Goal: Task Accomplishment & Management: Use online tool/utility

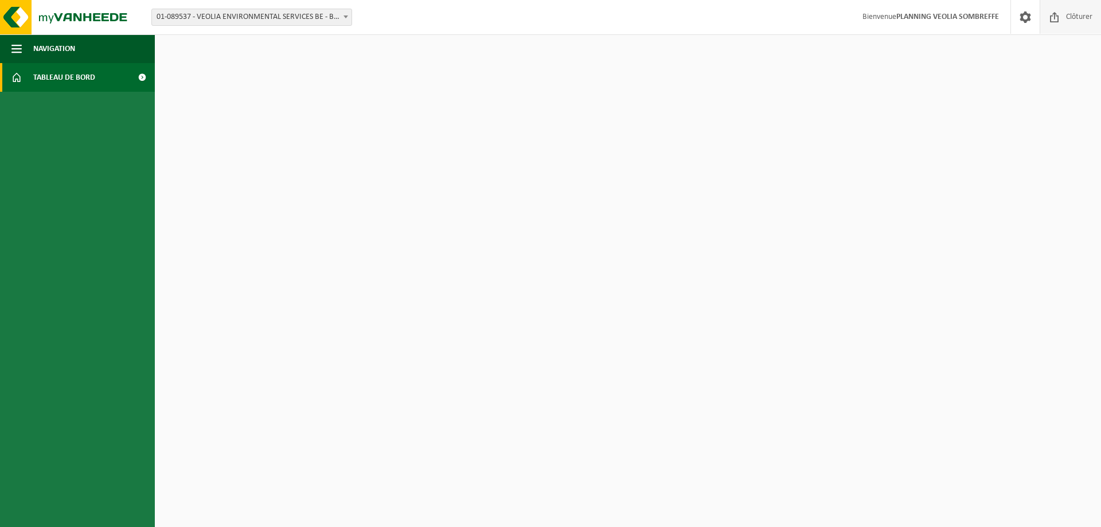
click at [1067, 18] on span "Clôturer" at bounding box center [1079, 17] width 32 height 34
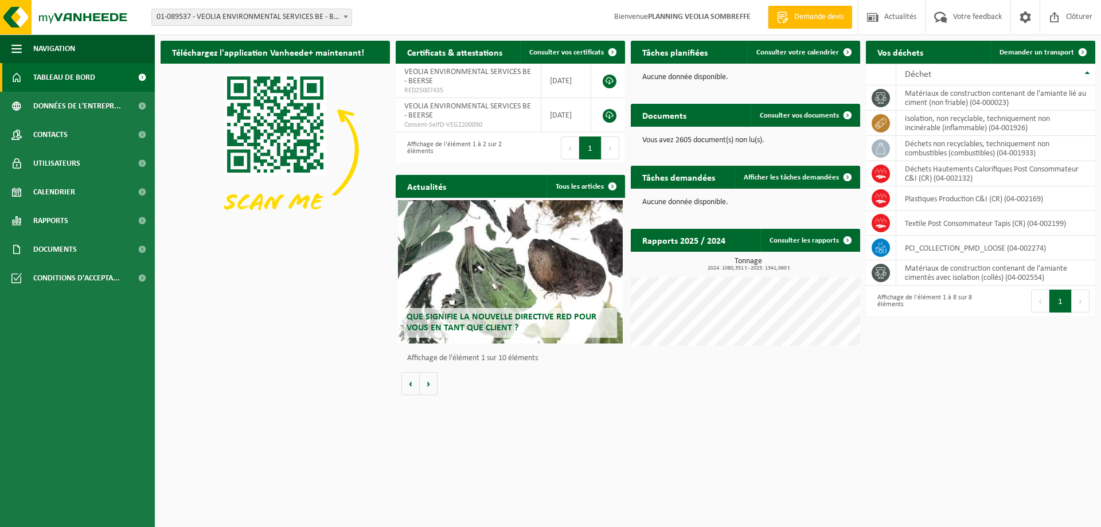
click at [256, 21] on span "01-089537 - VEOLIA ENVIRONMENTAL SERVICES BE - BEERSE" at bounding box center [252, 17] width 200 height 16
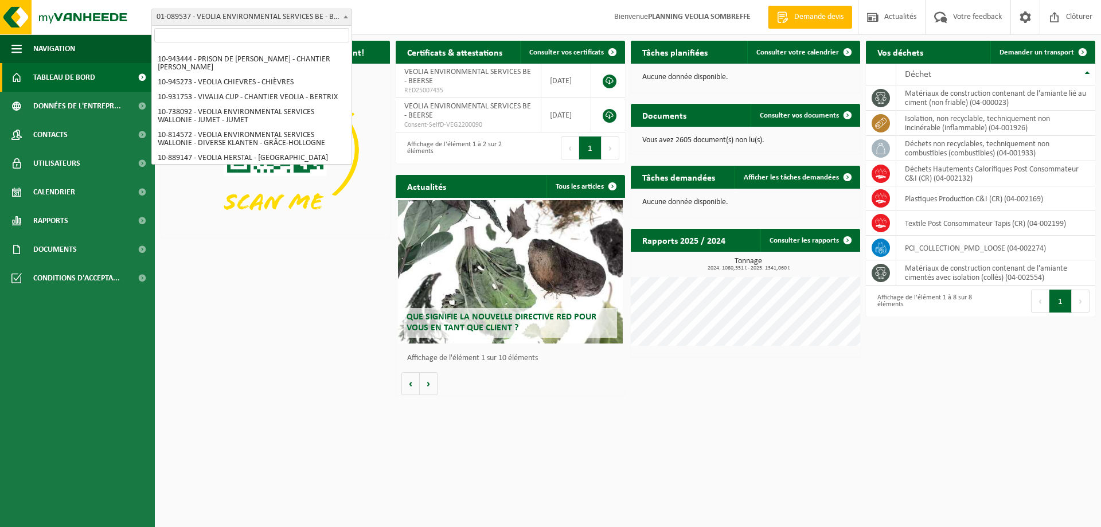
scroll to position [803, 0]
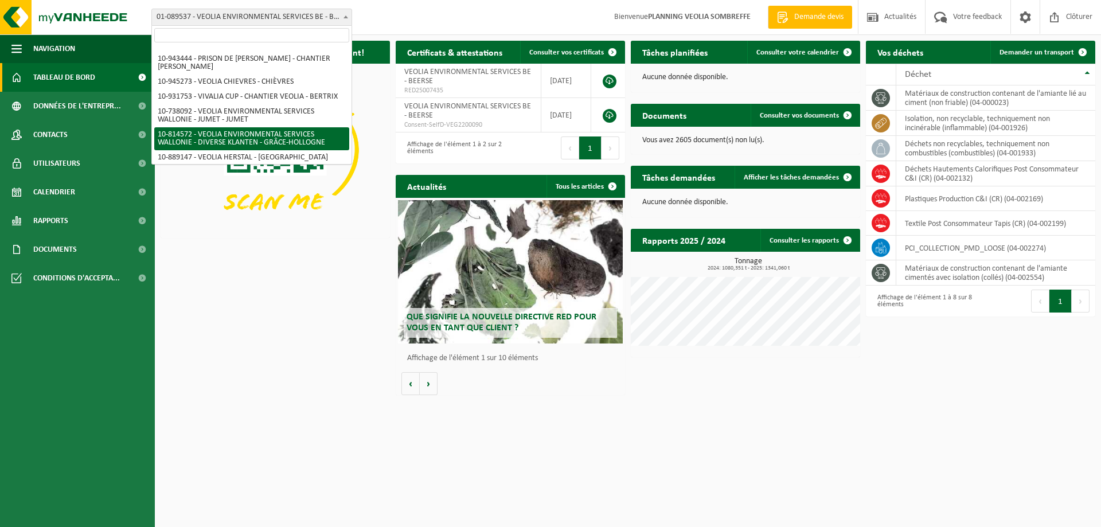
select select "37628"
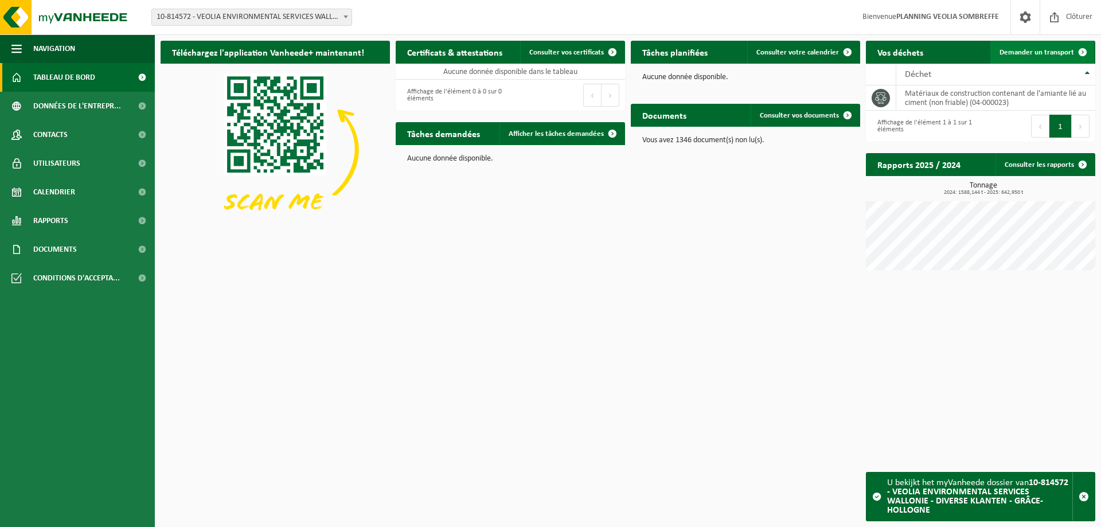
click at [1024, 57] on link "Demander un transport" at bounding box center [1043, 52] width 104 height 23
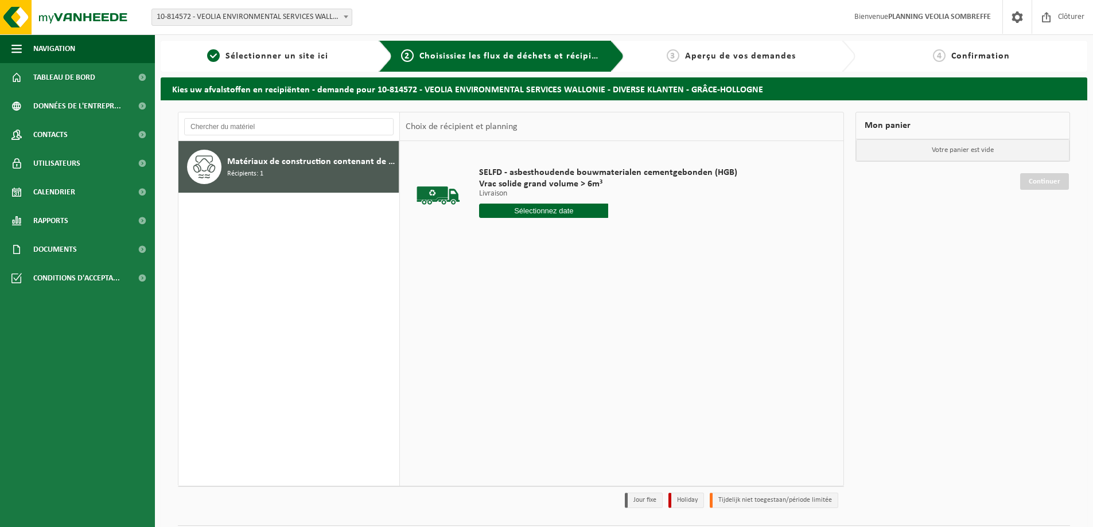
click at [532, 211] on input "text" at bounding box center [543, 211] width 129 height 14
click at [551, 313] on div "16" at bounding box center [550, 312] width 20 height 18
type input "à partir de [DATE]"
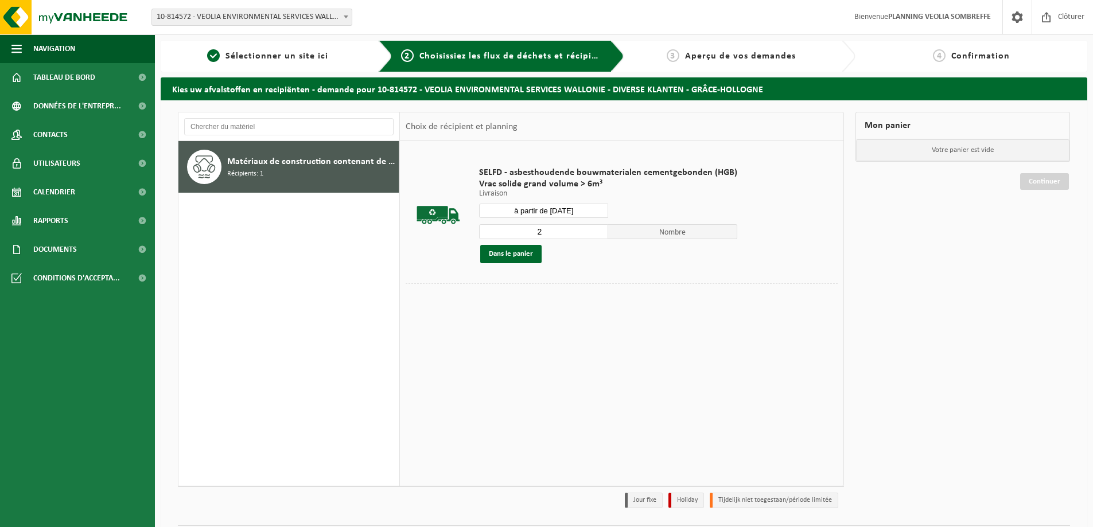
click at [595, 228] on input "2" at bounding box center [543, 231] width 129 height 15
click at [595, 228] on input "3" at bounding box center [543, 231] width 129 height 15
type input "4"
click at [595, 228] on input "4" at bounding box center [543, 231] width 129 height 15
click at [521, 259] on button "Dans le panier" at bounding box center [510, 254] width 61 height 18
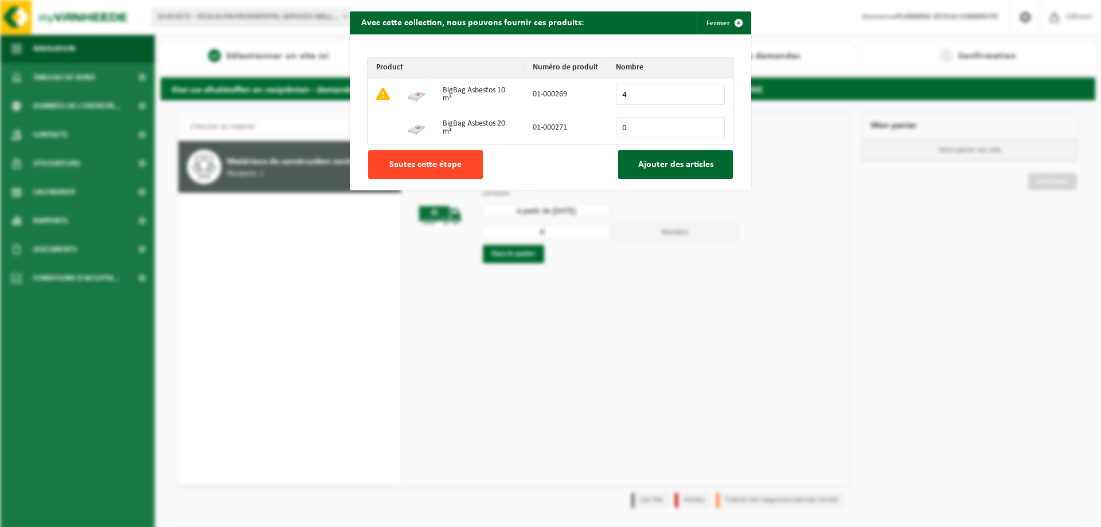
click at [451, 166] on span "Sautez cette étape" at bounding box center [425, 164] width 72 height 9
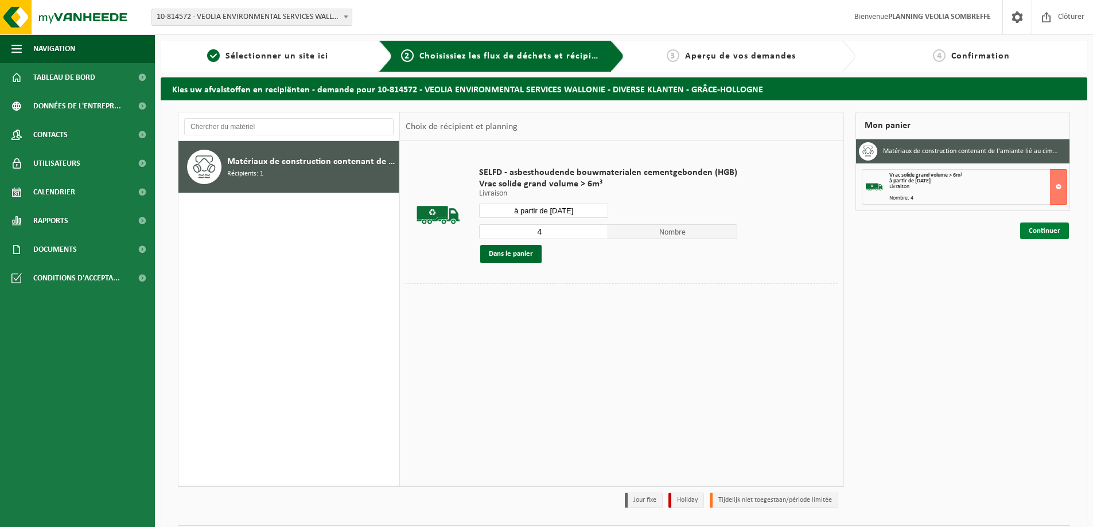
click at [1039, 235] on link "Continuer" at bounding box center [1044, 231] width 49 height 17
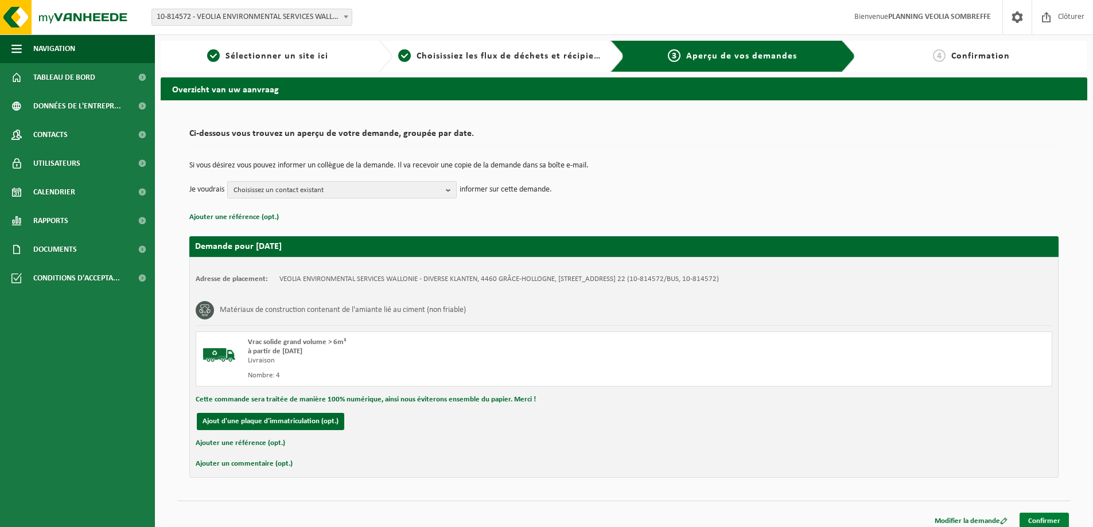
click at [1032, 519] on link "Confirmer" at bounding box center [1043, 521] width 49 height 17
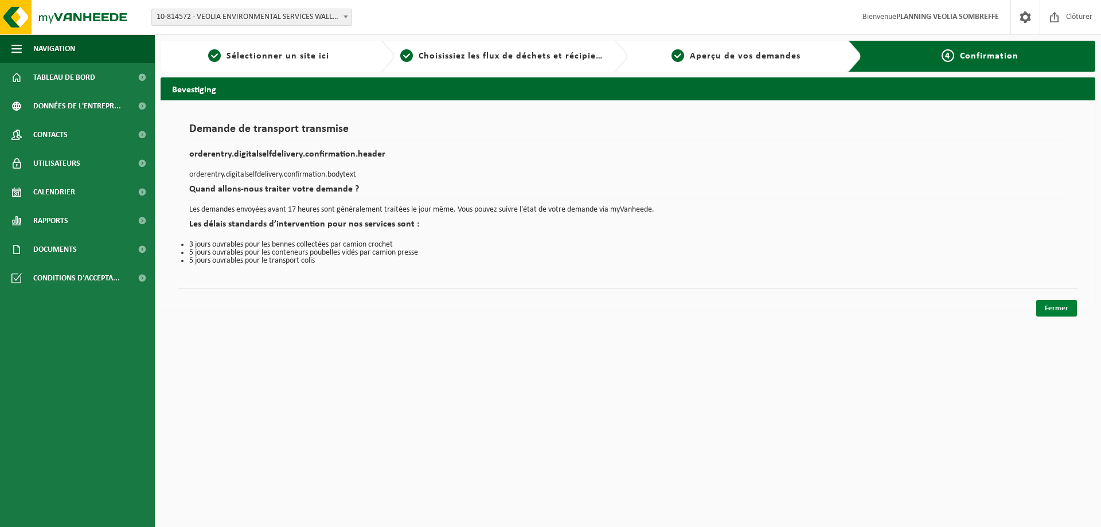
click at [1061, 310] on link "Fermer" at bounding box center [1057, 308] width 41 height 17
